Goal: Task Accomplishment & Management: Complete application form

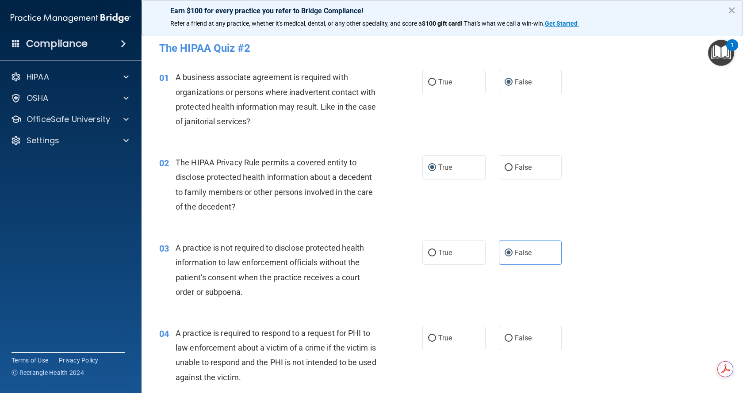
scroll to position [133, 0]
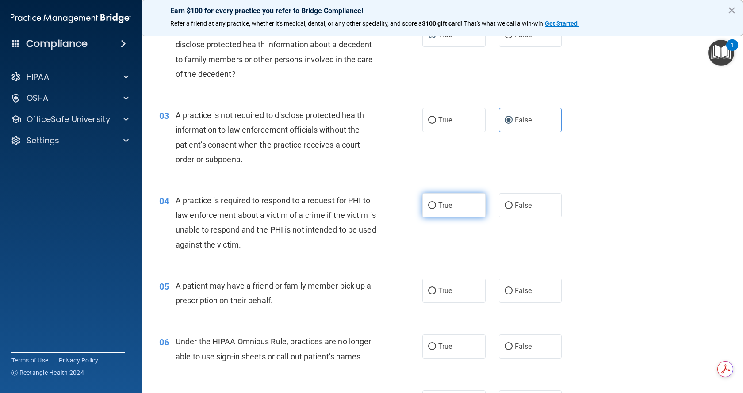
click at [439, 206] on span "True" at bounding box center [446, 205] width 14 height 8
click at [435, 206] on input "True" at bounding box center [432, 206] width 8 height 7
radio input "true"
click at [428, 292] on input "True" at bounding box center [432, 291] width 8 height 7
radio input "true"
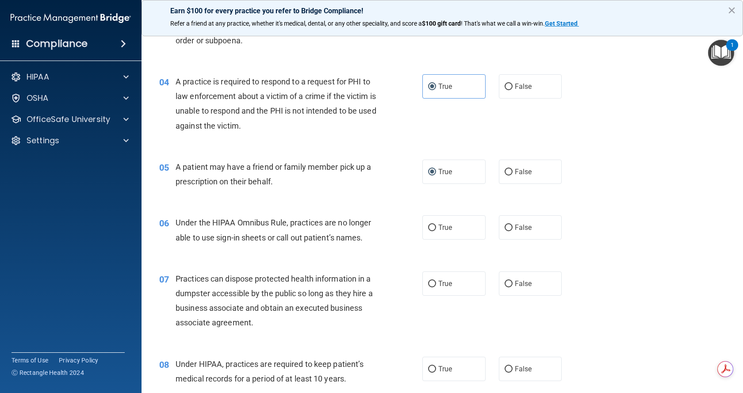
scroll to position [266, 0]
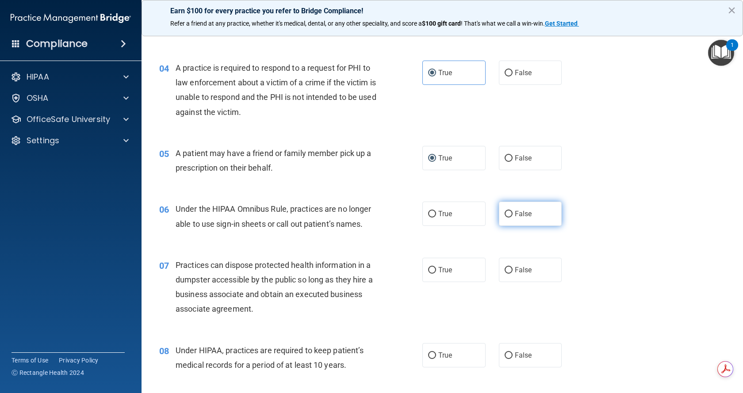
click at [505, 213] on input "False" at bounding box center [509, 214] width 8 height 7
radio input "true"
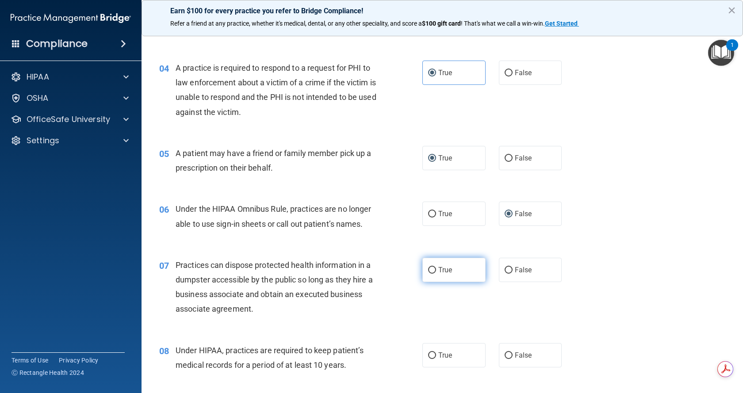
click at [435, 272] on label "True" at bounding box center [454, 270] width 63 height 24
click at [435, 272] on input "True" at bounding box center [432, 270] width 8 height 7
radio input "true"
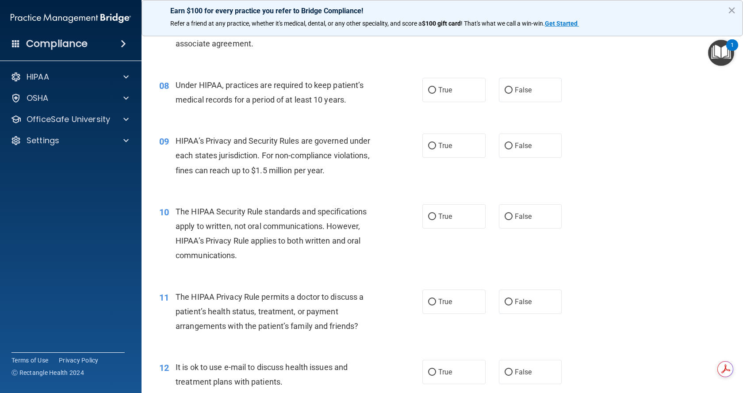
scroll to position [487, 0]
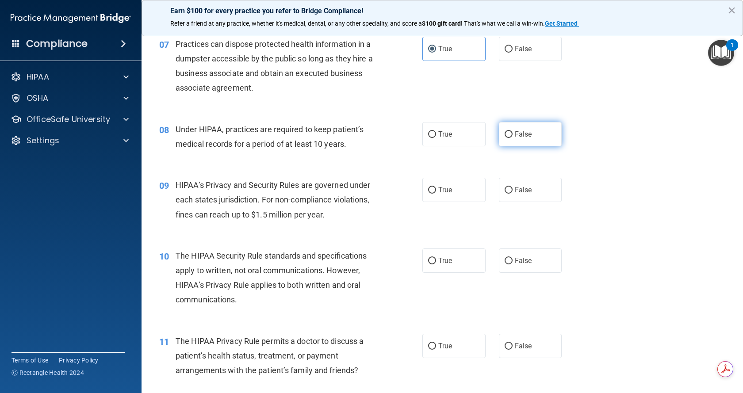
click at [506, 135] on input "False" at bounding box center [509, 134] width 8 height 7
radio input "true"
click at [501, 187] on label "False" at bounding box center [530, 190] width 63 height 24
click at [505, 187] on input "False" at bounding box center [509, 190] width 8 height 7
radio input "true"
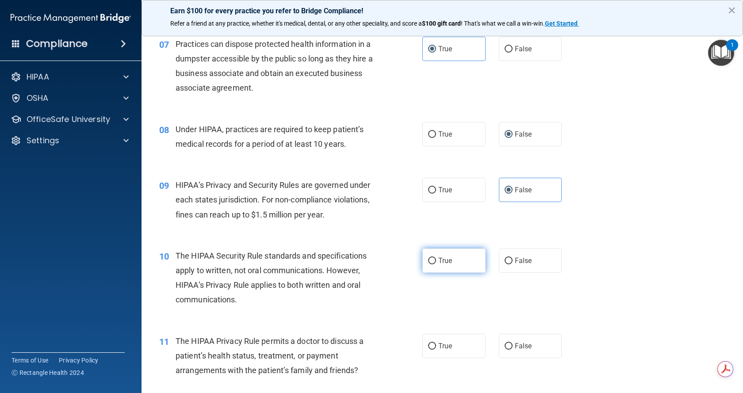
click at [430, 261] on input "True" at bounding box center [432, 261] width 8 height 7
radio input "true"
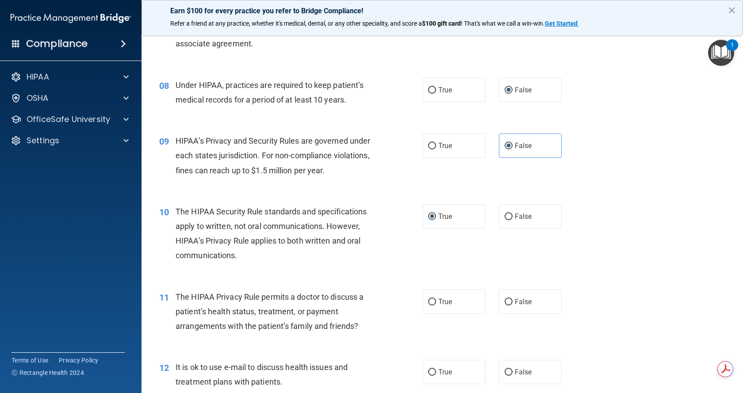
scroll to position [575, 0]
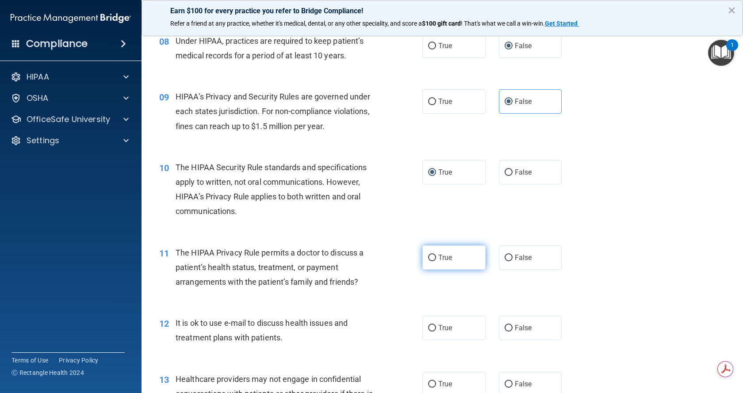
click at [432, 261] on input "True" at bounding box center [432, 258] width 8 height 7
radio input "true"
click at [431, 323] on label "True" at bounding box center [454, 328] width 63 height 24
click at [431, 325] on input "True" at bounding box center [432, 328] width 8 height 7
radio input "true"
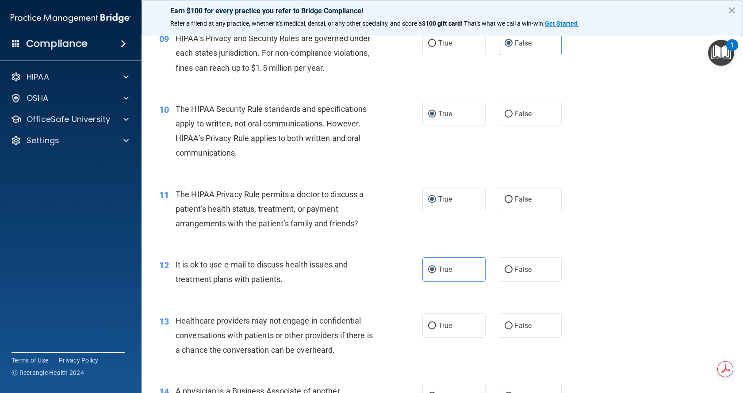
scroll to position [708, 0]
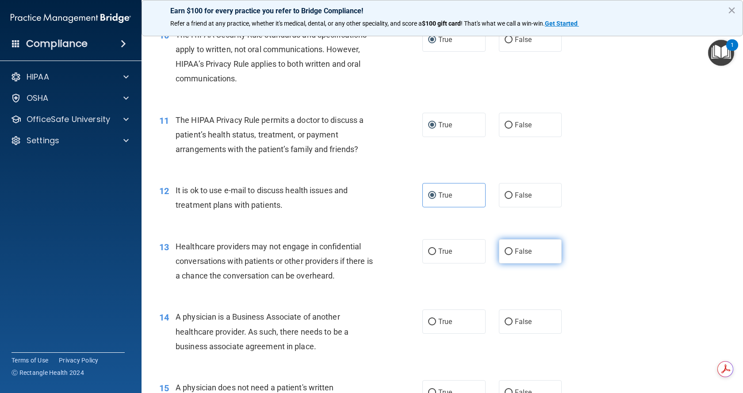
click at [506, 254] on input "False" at bounding box center [509, 252] width 8 height 7
radio input "true"
click at [505, 320] on input "False" at bounding box center [509, 322] width 8 height 7
radio input "true"
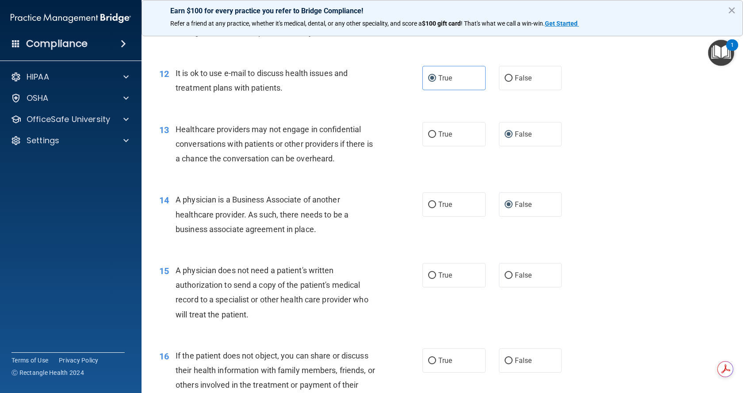
scroll to position [841, 0]
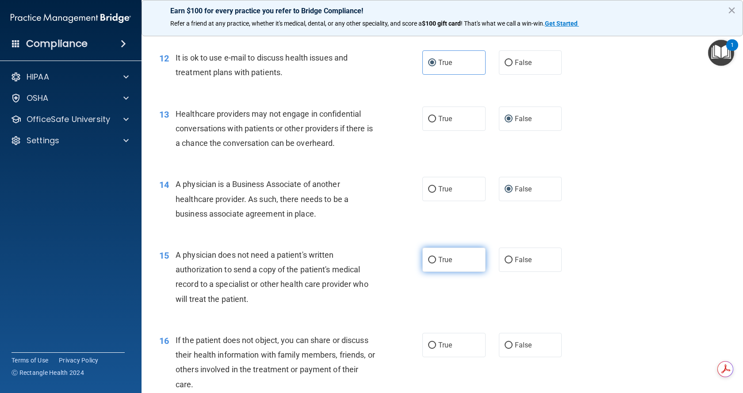
click at [433, 262] on label "True" at bounding box center [454, 260] width 63 height 24
click at [433, 262] on input "True" at bounding box center [432, 260] width 8 height 7
radio input "true"
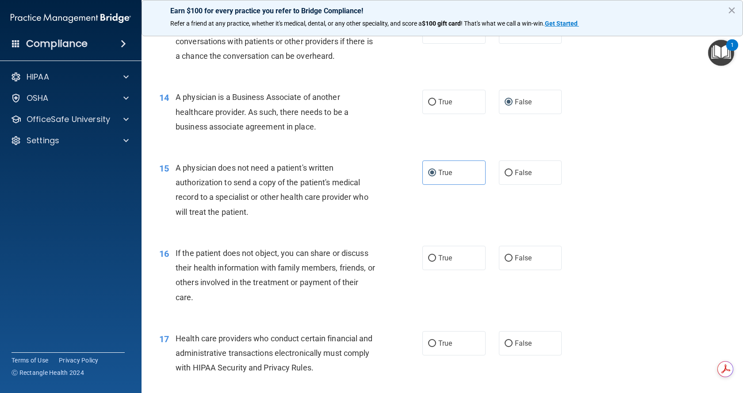
scroll to position [929, 0]
click at [443, 258] on span "True" at bounding box center [446, 257] width 14 height 8
click at [436, 258] on input "True" at bounding box center [432, 257] width 8 height 7
radio input "true"
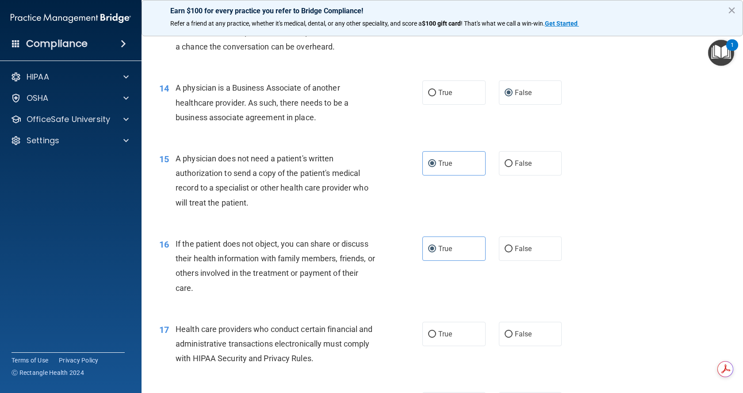
scroll to position [974, 0]
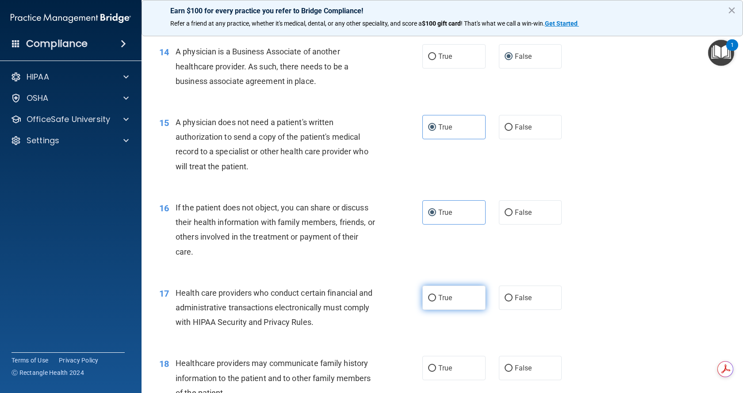
click at [439, 297] on span "True" at bounding box center [446, 298] width 14 height 8
click at [436, 297] on input "True" at bounding box center [432, 298] width 8 height 7
radio input "true"
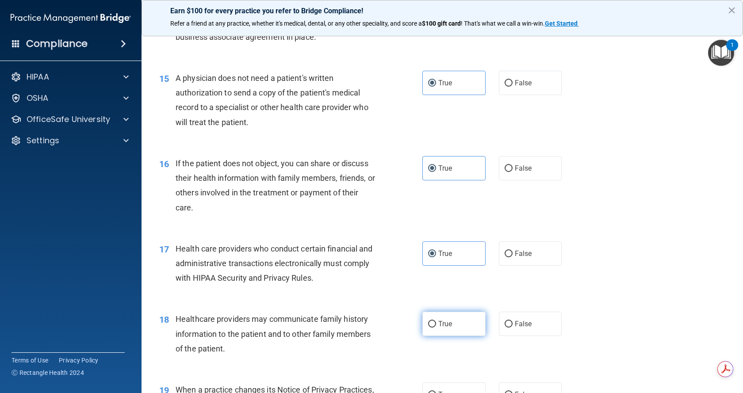
click at [442, 324] on span "True" at bounding box center [446, 324] width 14 height 8
click at [436, 324] on input "True" at bounding box center [432, 324] width 8 height 7
radio input "true"
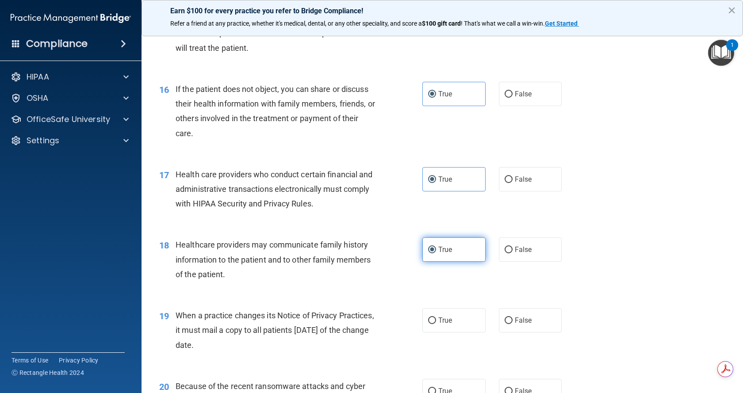
scroll to position [1151, 0]
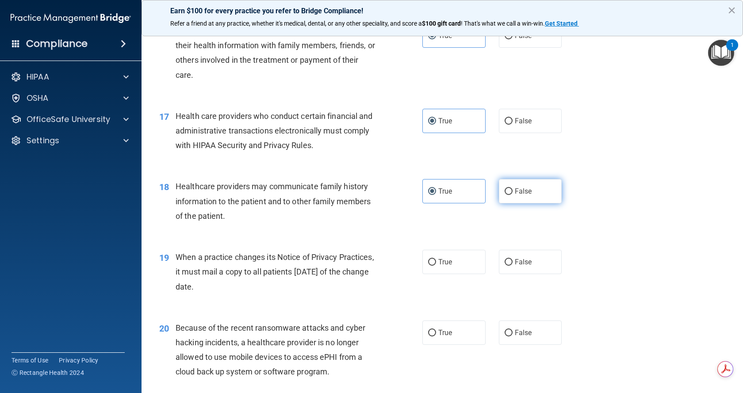
click at [520, 193] on span "False" at bounding box center [523, 191] width 17 height 8
click at [513, 193] on input "False" at bounding box center [509, 192] width 8 height 7
radio input "true"
radio input "false"
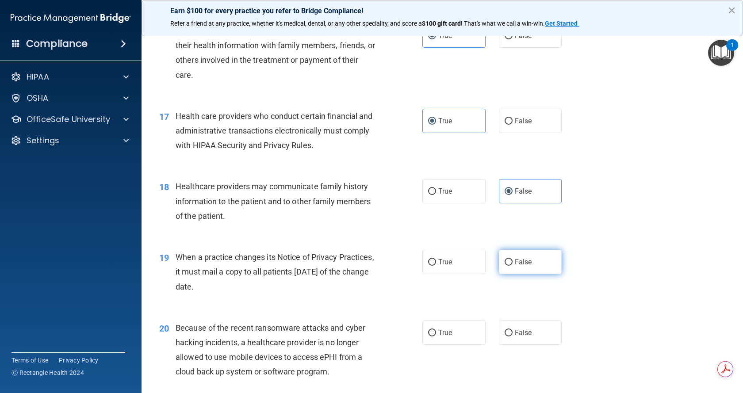
click at [505, 262] on input "False" at bounding box center [509, 262] width 8 height 7
radio input "true"
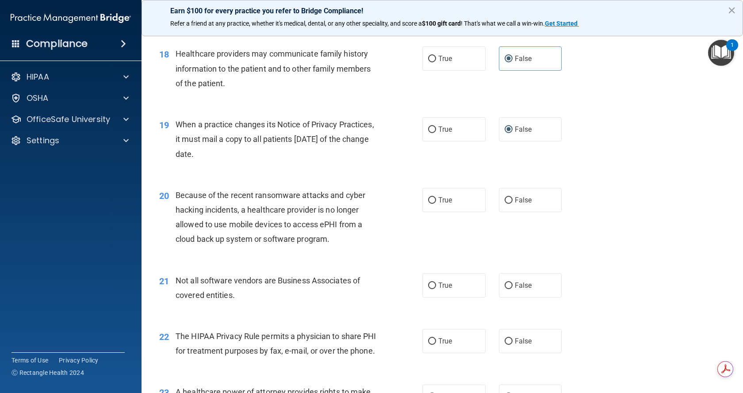
scroll to position [1328, 0]
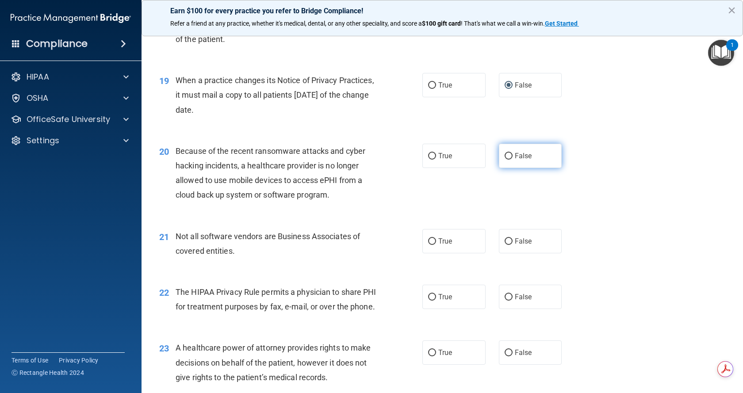
click at [505, 156] on input "False" at bounding box center [509, 156] width 8 height 7
radio input "true"
click at [423, 245] on label "True" at bounding box center [454, 241] width 63 height 24
click at [428, 245] on input "True" at bounding box center [432, 242] width 8 height 7
radio input "true"
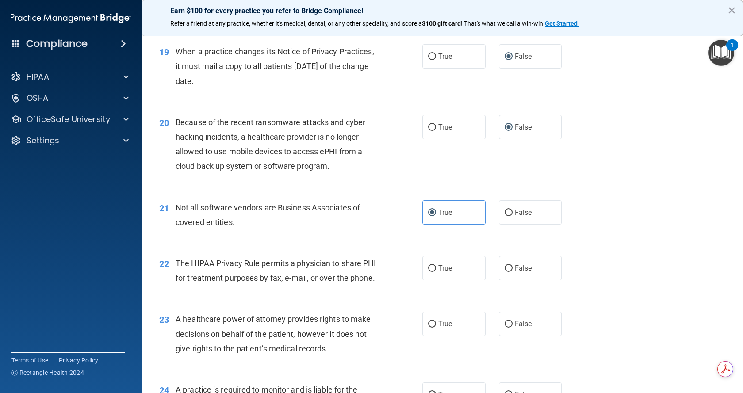
scroll to position [1372, 0]
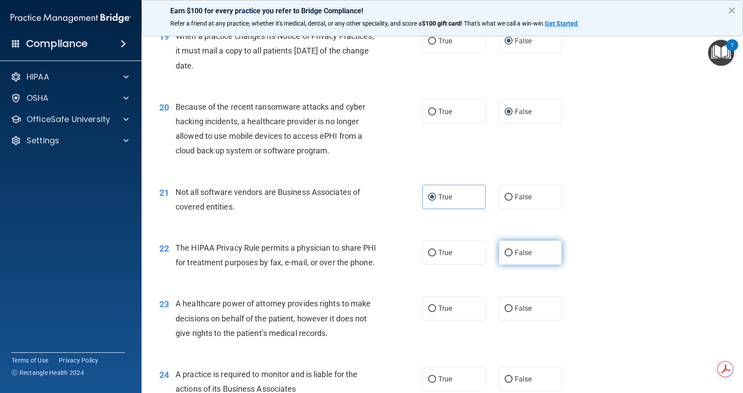
click at [500, 254] on label "False" at bounding box center [530, 253] width 63 height 24
click at [505, 254] on input "False" at bounding box center [509, 253] width 8 height 7
radio input "true"
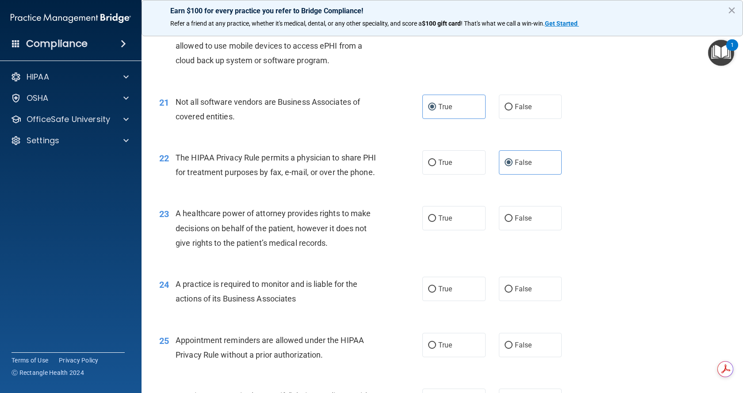
scroll to position [1505, 0]
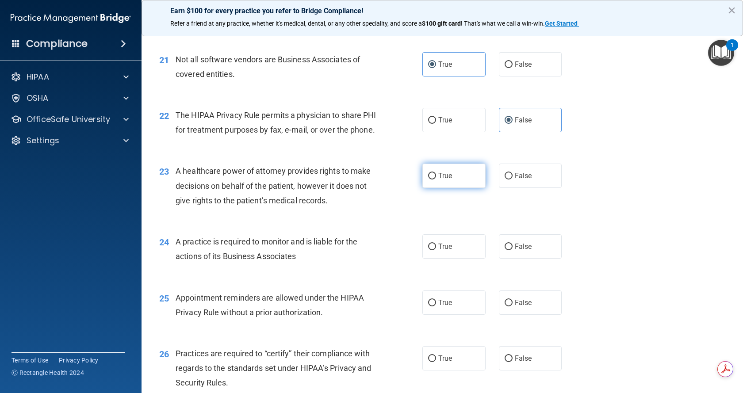
click at [460, 188] on label "True" at bounding box center [454, 176] width 63 height 24
click at [436, 180] on input "True" at bounding box center [432, 176] width 8 height 7
radio input "true"
click at [461, 259] on label "True" at bounding box center [454, 247] width 63 height 24
click at [436, 250] on input "True" at bounding box center [432, 247] width 8 height 7
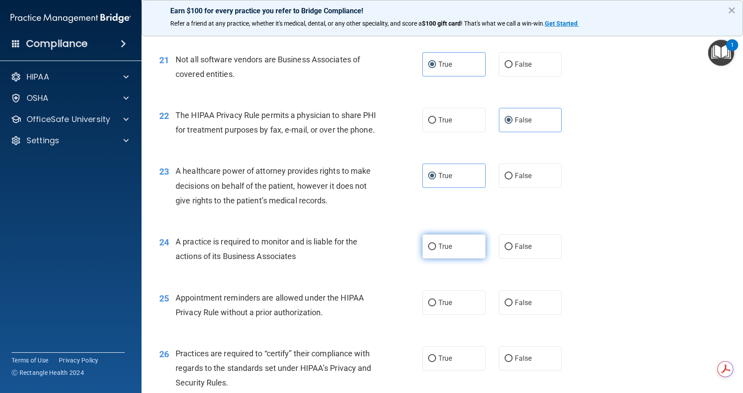
radio input "true"
click at [427, 312] on label "True" at bounding box center [454, 303] width 63 height 24
click at [428, 307] on input "True" at bounding box center [432, 303] width 8 height 7
radio input "true"
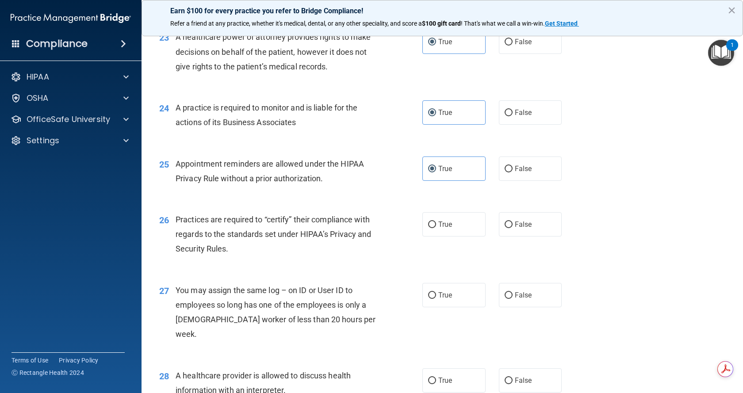
scroll to position [1726, 0]
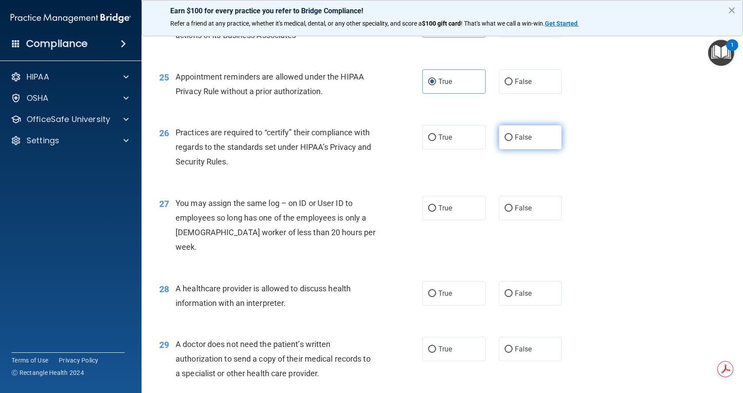
click at [517, 142] on span "False" at bounding box center [523, 137] width 17 height 8
click at [513, 141] on input "False" at bounding box center [509, 138] width 8 height 7
radio input "true"
click at [434, 150] on label "True" at bounding box center [454, 137] width 63 height 24
click at [434, 141] on input "True" at bounding box center [432, 138] width 8 height 7
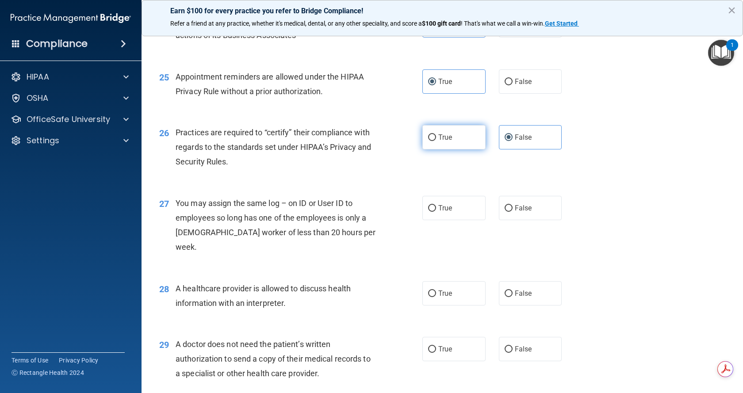
radio input "true"
radio input "false"
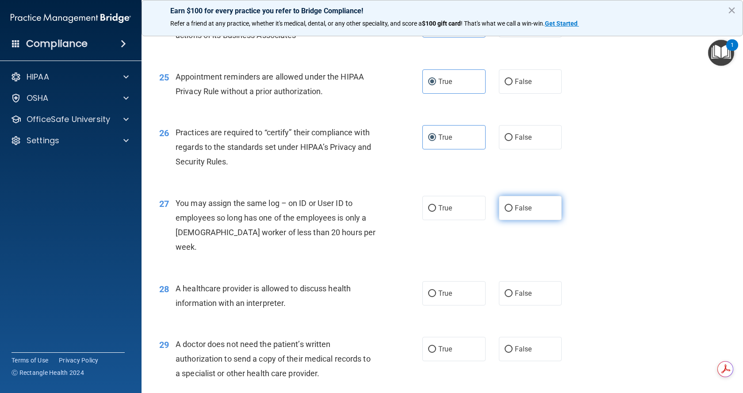
click at [505, 212] on input "False" at bounding box center [509, 208] width 8 height 7
radio input "true"
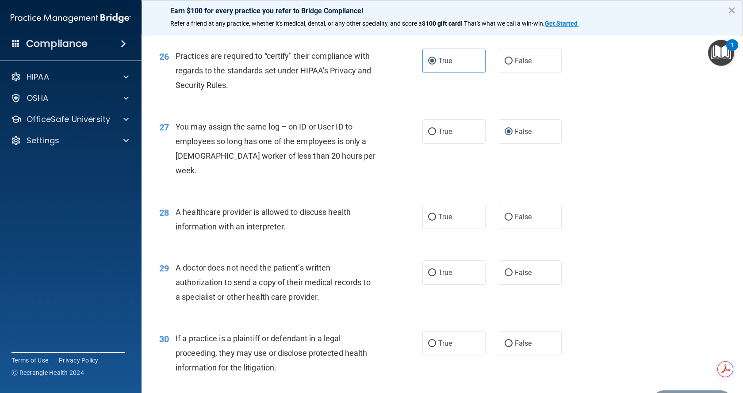
scroll to position [1814, 0]
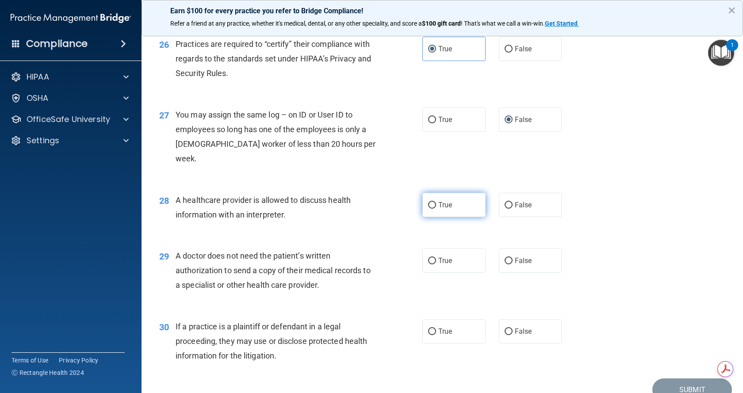
click at [428, 204] on input "True" at bounding box center [432, 205] width 8 height 7
radio input "true"
click at [428, 263] on input "True" at bounding box center [432, 261] width 8 height 7
radio input "true"
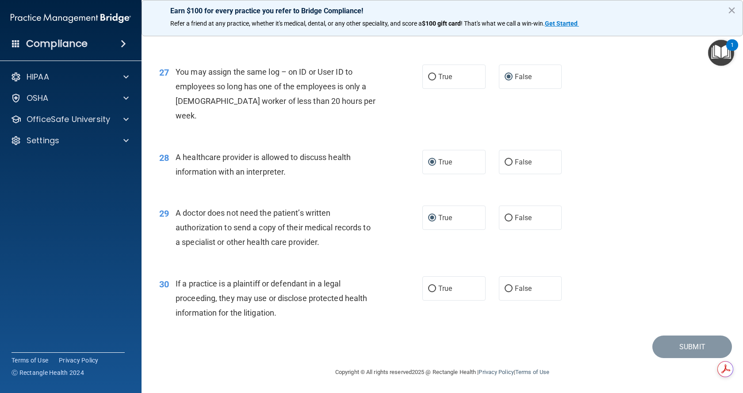
scroll to position [1858, 0]
click at [428, 290] on input "True" at bounding box center [432, 288] width 8 height 7
radio input "true"
click at [661, 343] on button "Submit" at bounding box center [693, 346] width 80 height 23
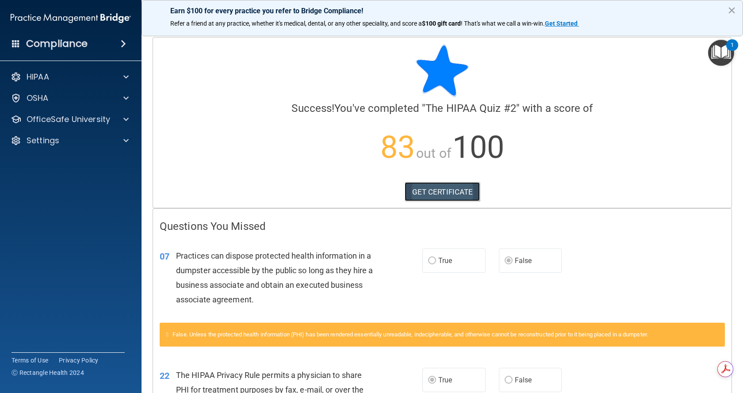
click at [469, 193] on link "GET CERTIFICATE" at bounding box center [443, 191] width 76 height 19
click at [73, 114] on p "OfficeSafe University" at bounding box center [69, 119] width 84 height 11
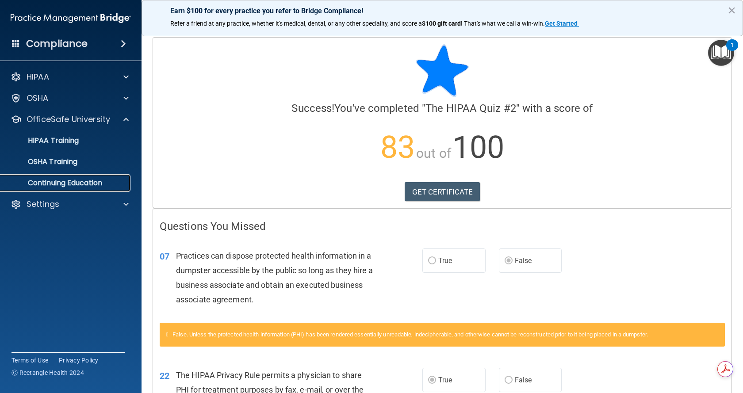
click at [94, 181] on p "Continuing Education" at bounding box center [66, 183] width 121 height 9
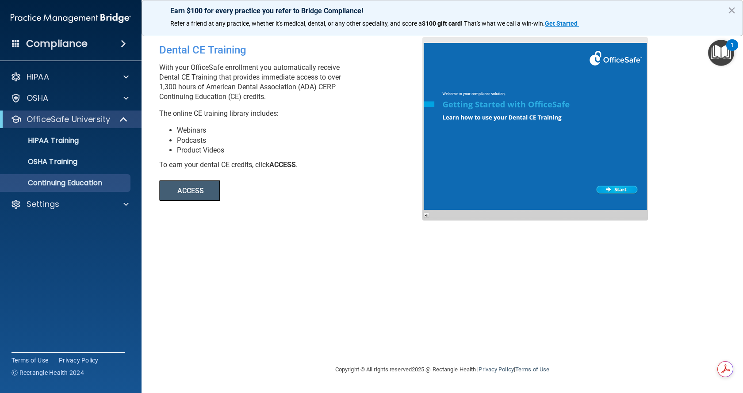
click at [177, 190] on button "ACCESS" at bounding box center [189, 190] width 61 height 21
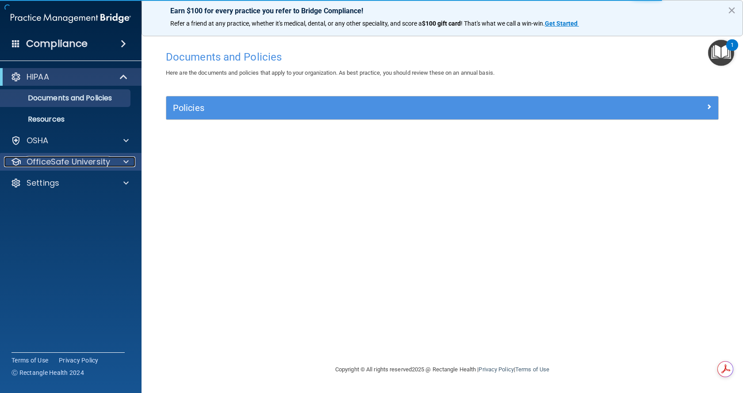
click at [99, 162] on p "OfficeSafe University" at bounding box center [69, 162] width 84 height 11
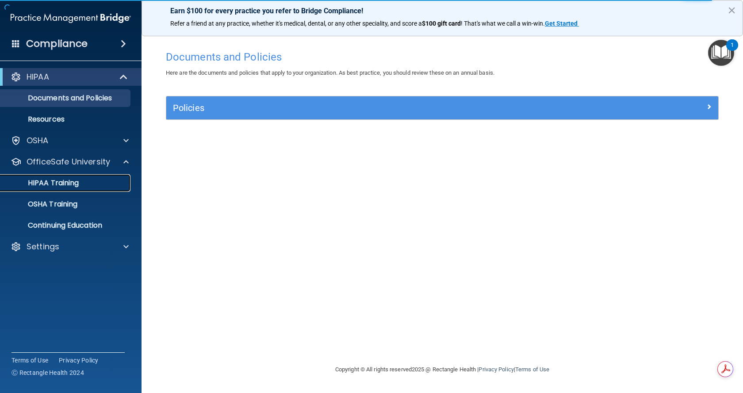
click at [98, 183] on div "HIPAA Training" at bounding box center [66, 183] width 121 height 9
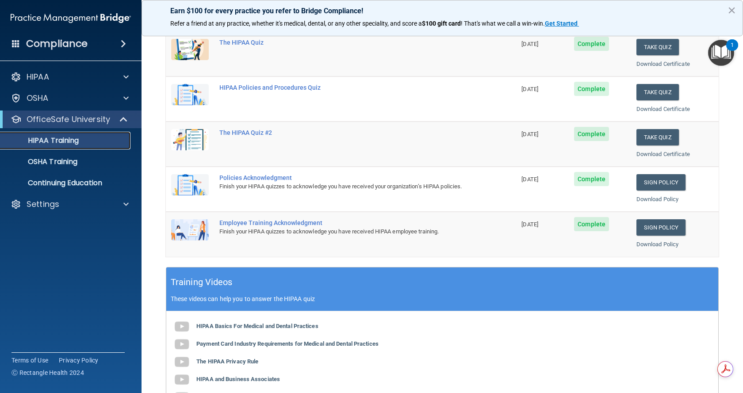
scroll to position [140, 0]
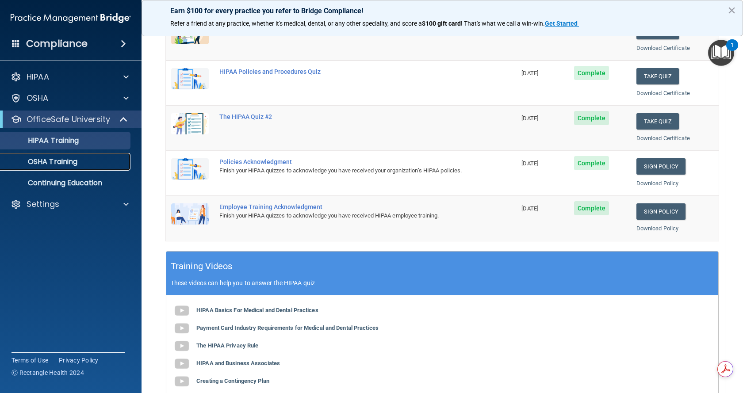
click at [46, 158] on p "OSHA Training" at bounding box center [42, 162] width 72 height 9
